Goal: Download file/media

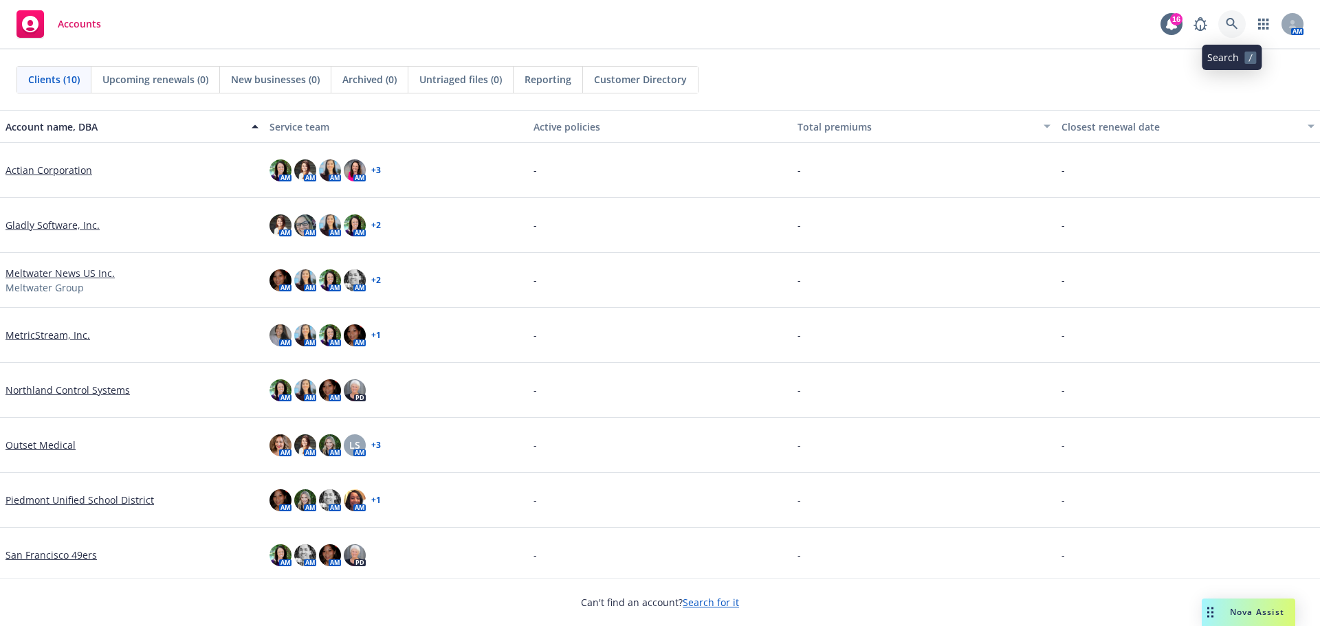
click at [1226, 25] on icon at bounding box center [1232, 24] width 12 height 12
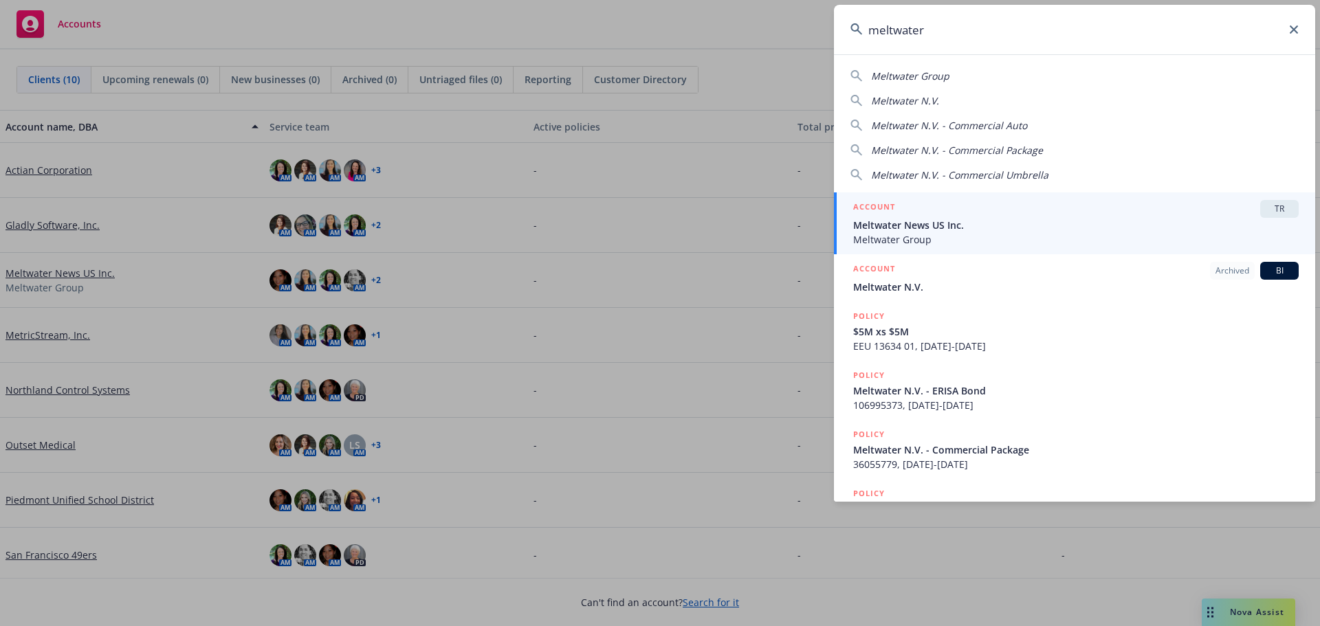
type input "meltwater"
click at [970, 232] on span "Meltwater News US Inc." at bounding box center [1075, 225] width 445 height 14
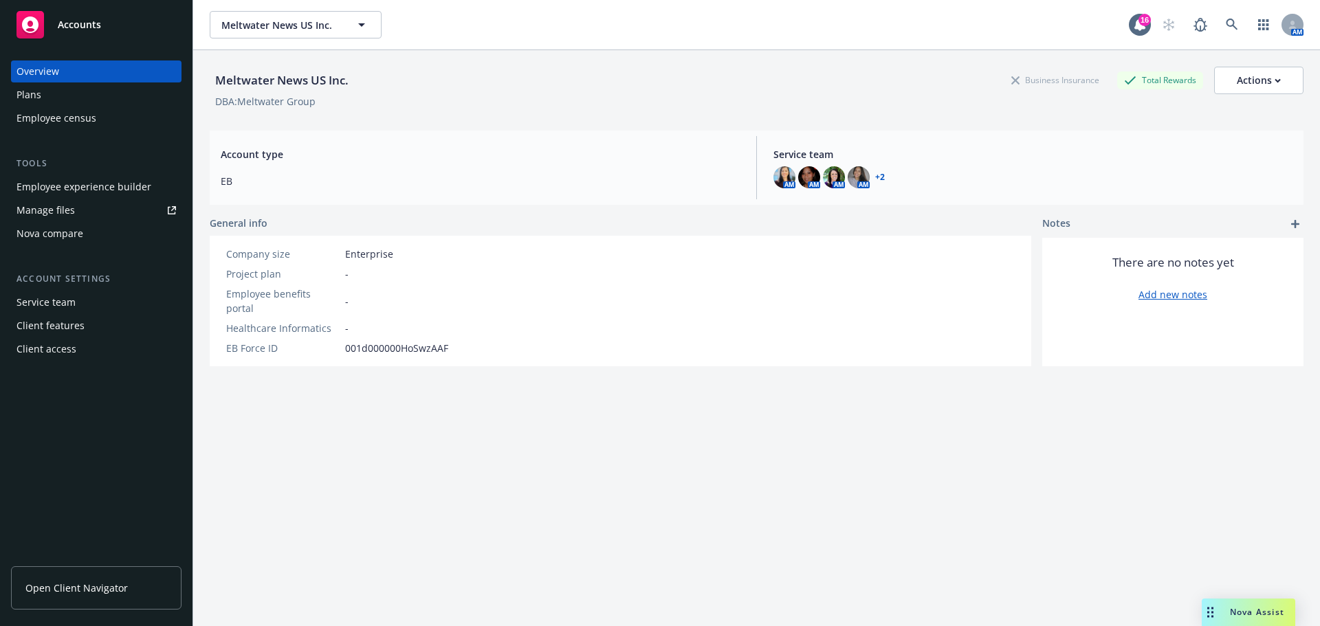
click at [71, 586] on span "Open Client Navigator" at bounding box center [76, 588] width 102 height 14
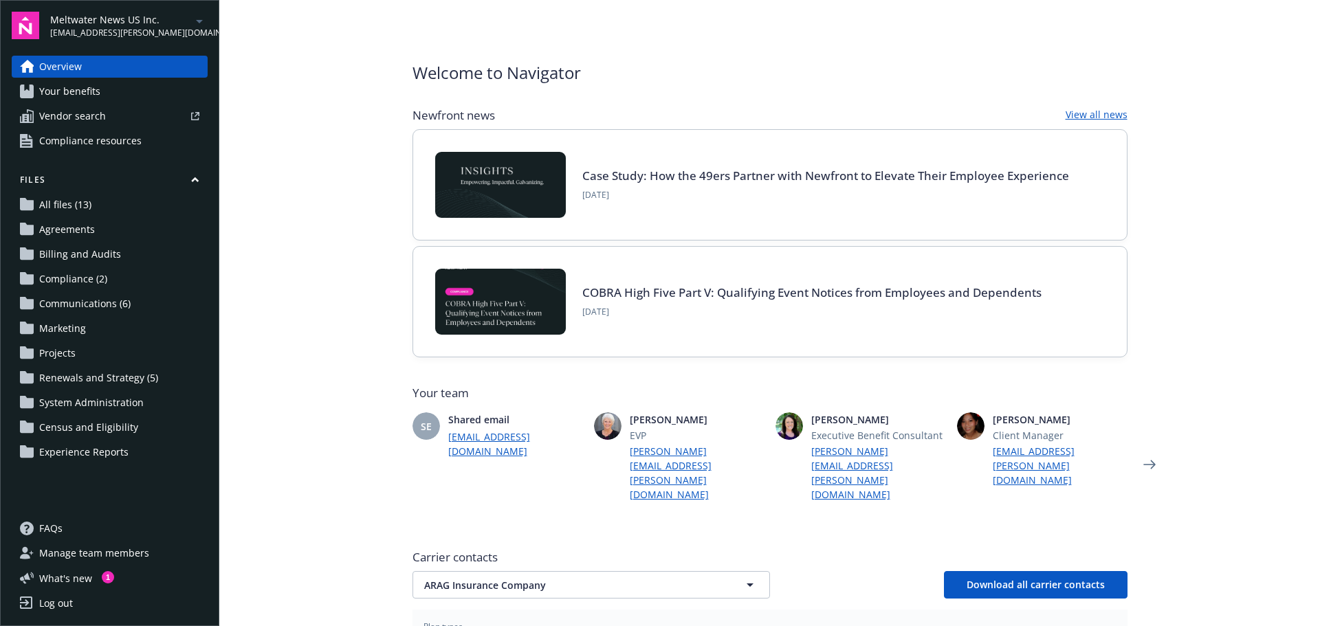
click at [144, 382] on span "Renewals and Strategy (5)" at bounding box center [98, 378] width 119 height 22
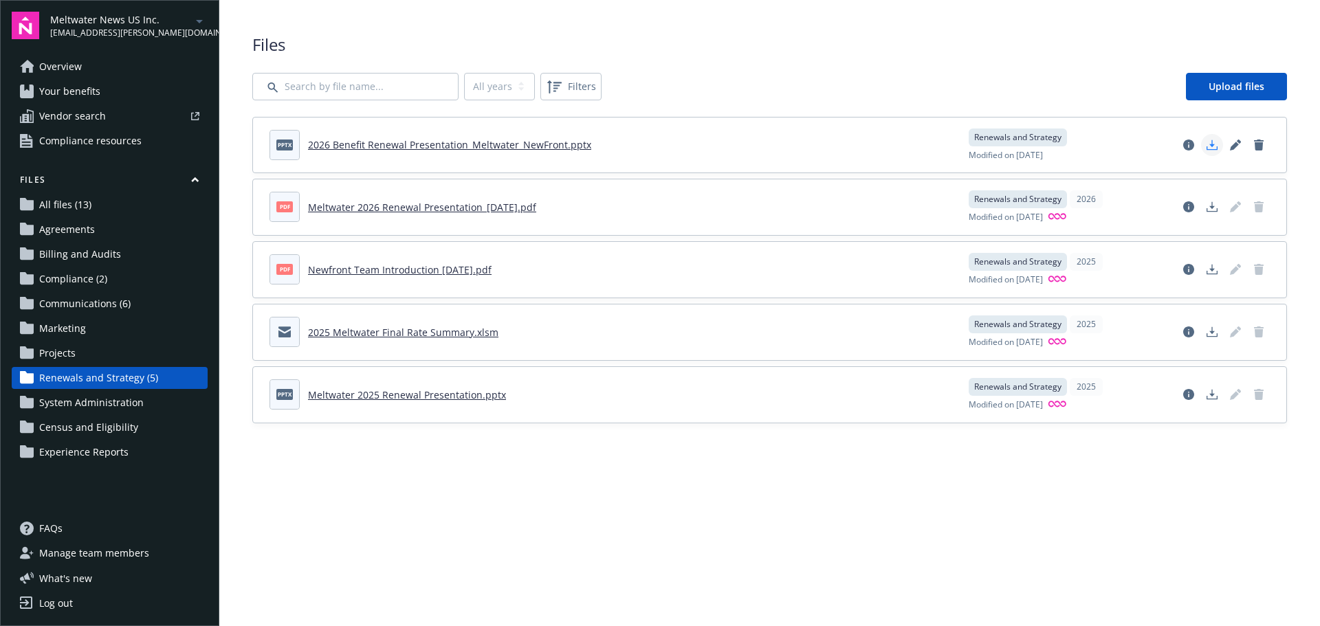
click at [1207, 147] on icon "Download document" at bounding box center [1211, 147] width 11 height 3
click at [1215, 143] on icon "Download document" at bounding box center [1211, 145] width 11 height 11
